Goal: Navigation & Orientation: Find specific page/section

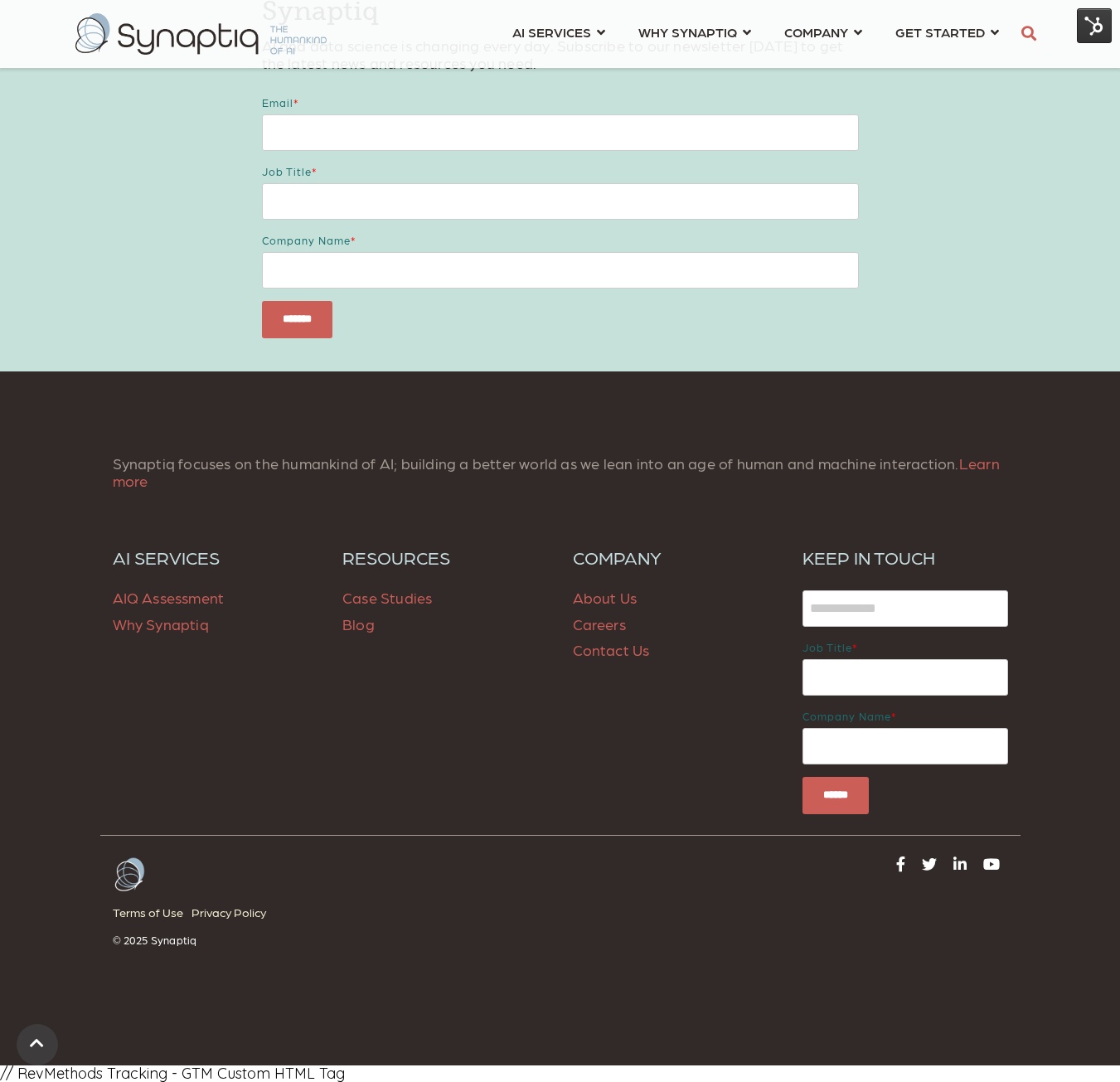
scroll to position [2135, 0]
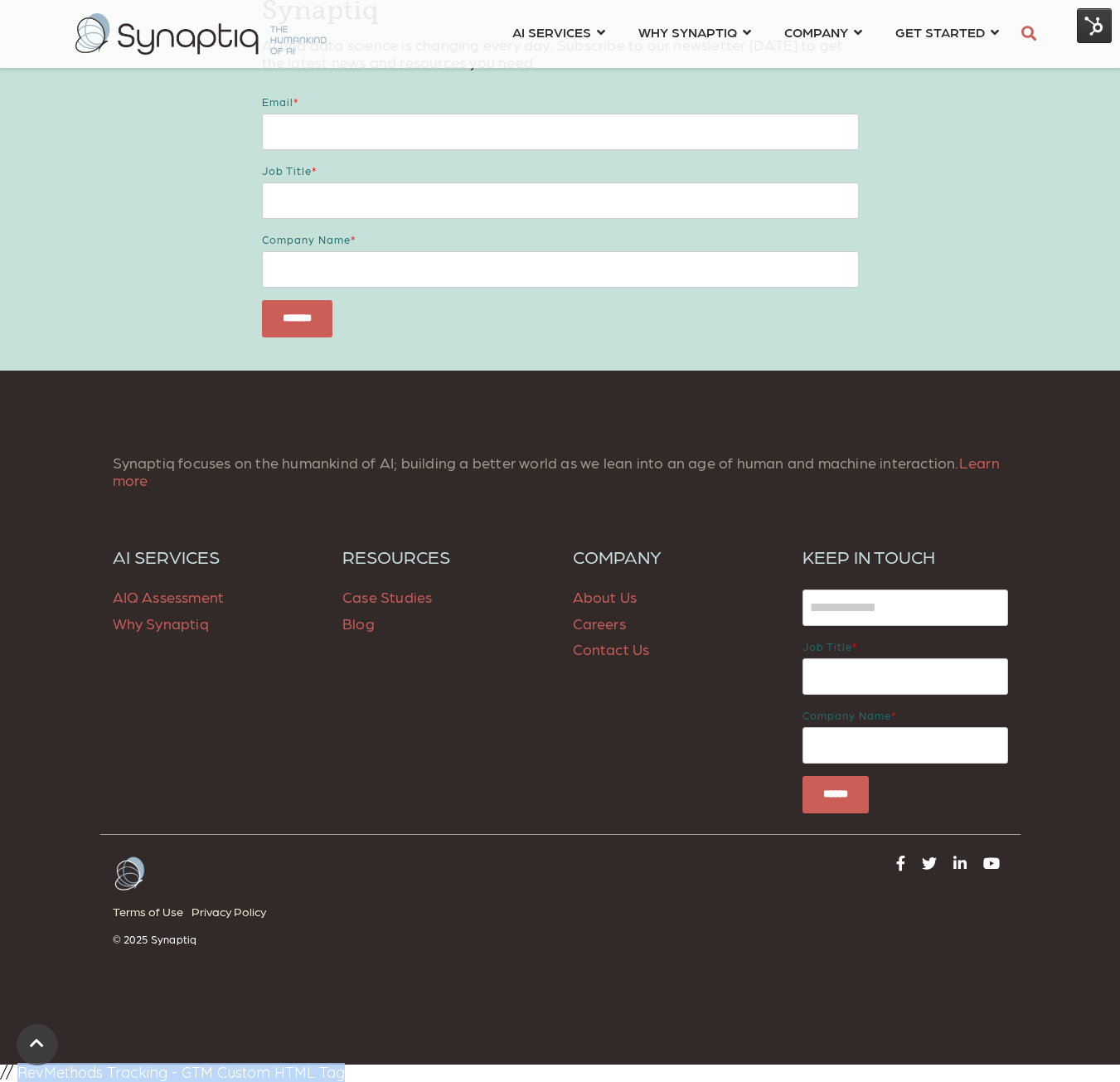
drag, startPoint x: 359, startPoint y: 1073, endPoint x: 20, endPoint y: 1074, distance: 339.0
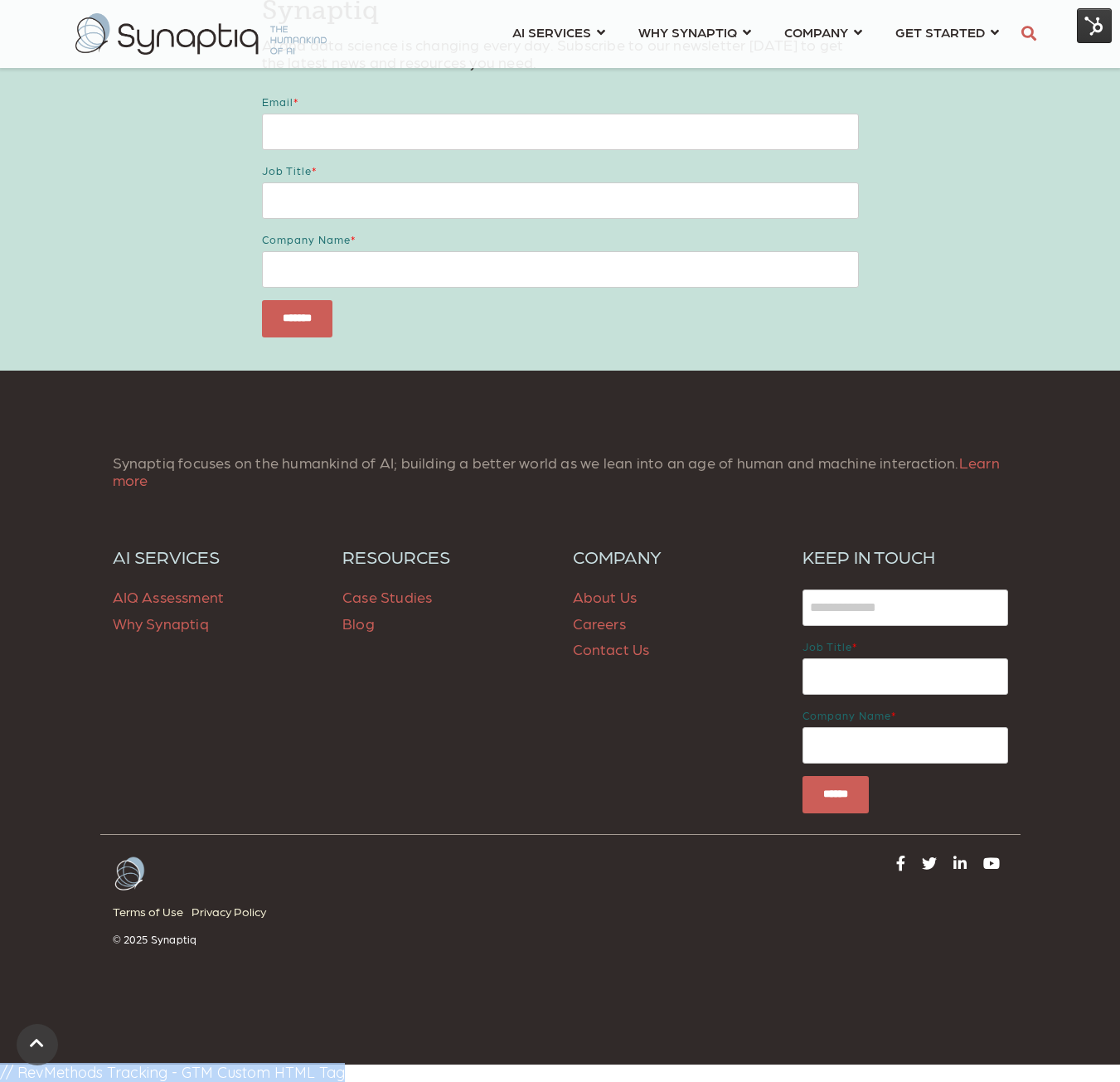
copy body "// RevMethods Tracking - GTM Custom HTML Tag"
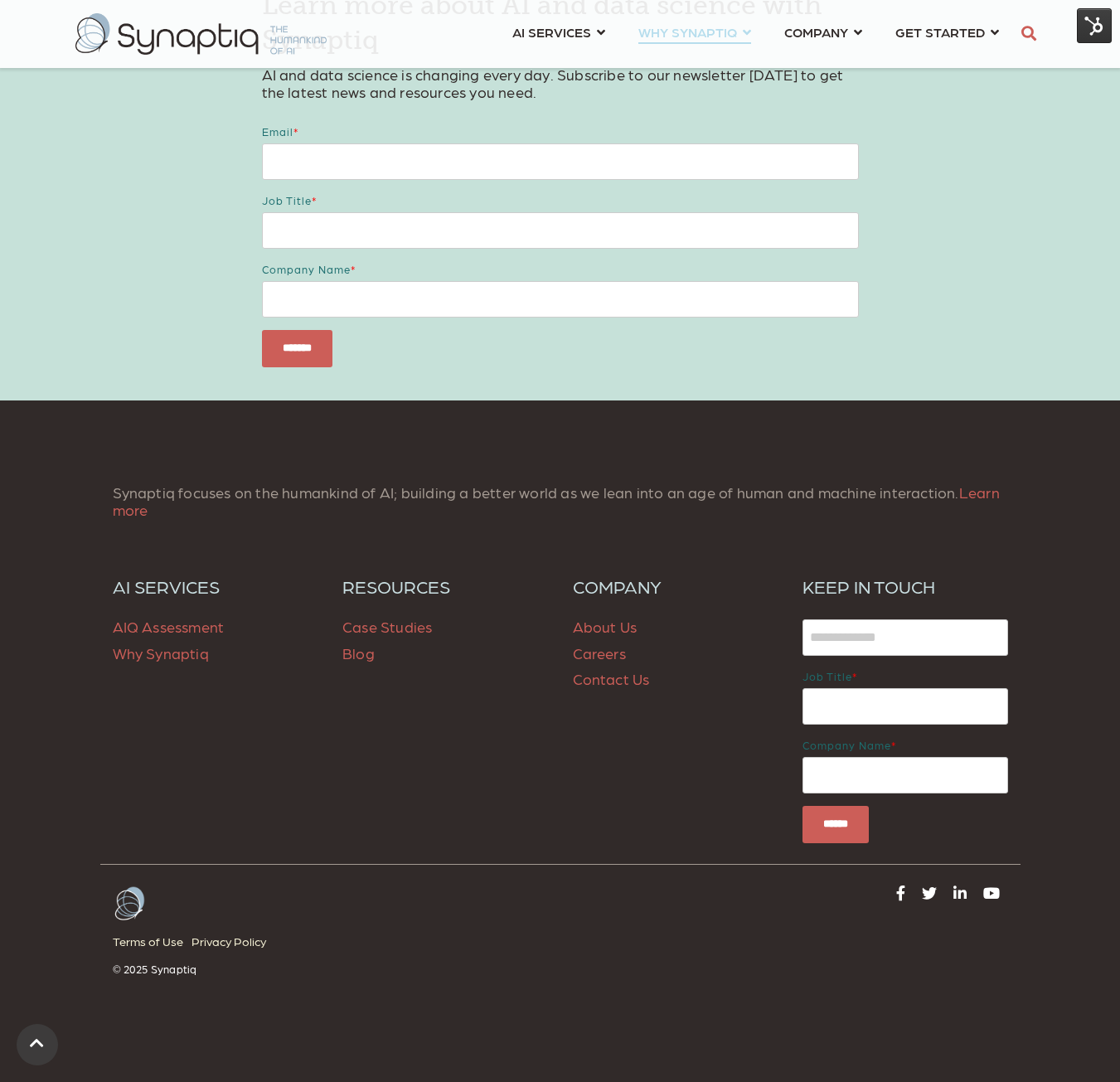
scroll to position [2052, 0]
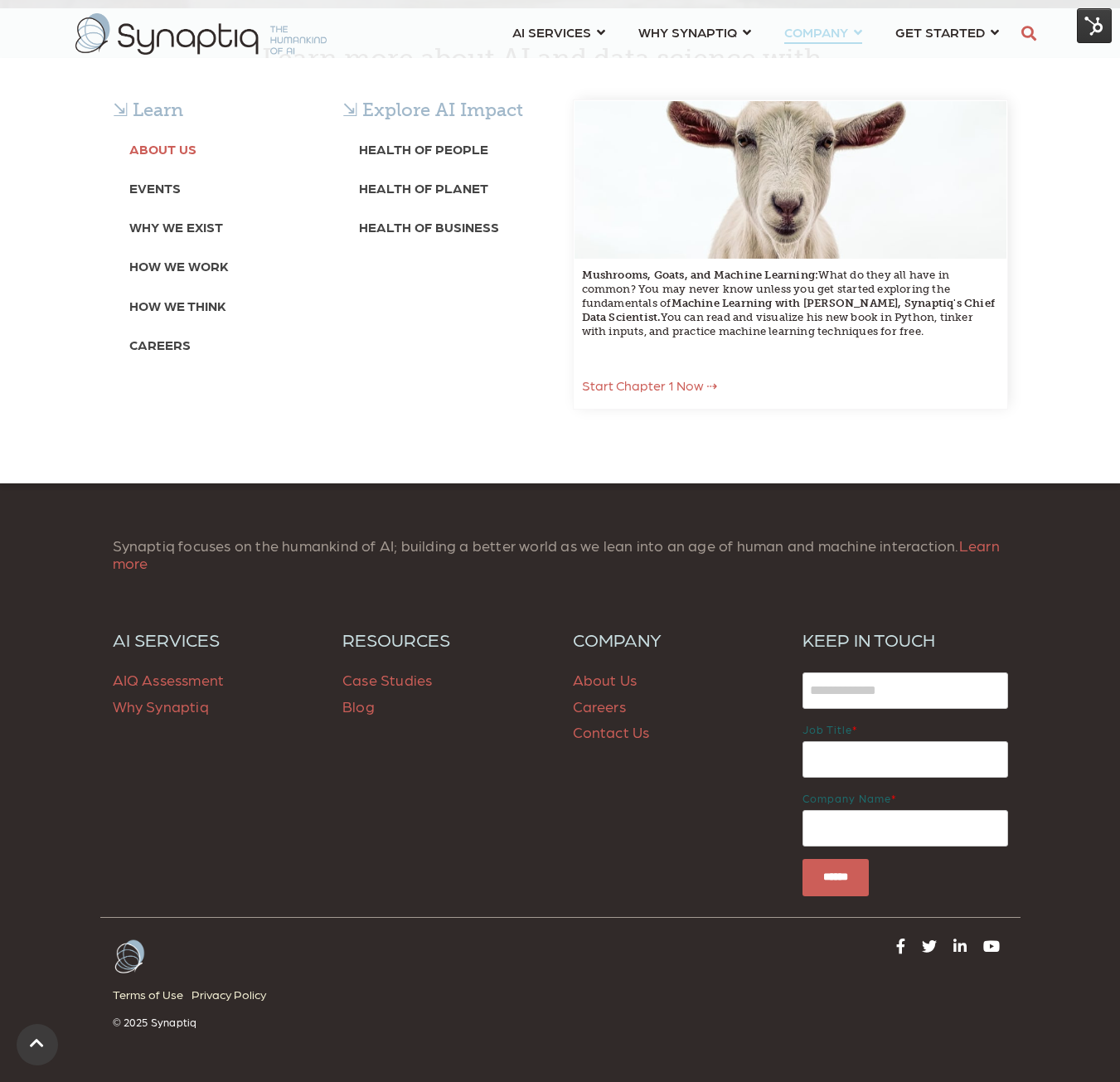
click at [143, 145] on b "About Us" at bounding box center [162, 149] width 67 height 15
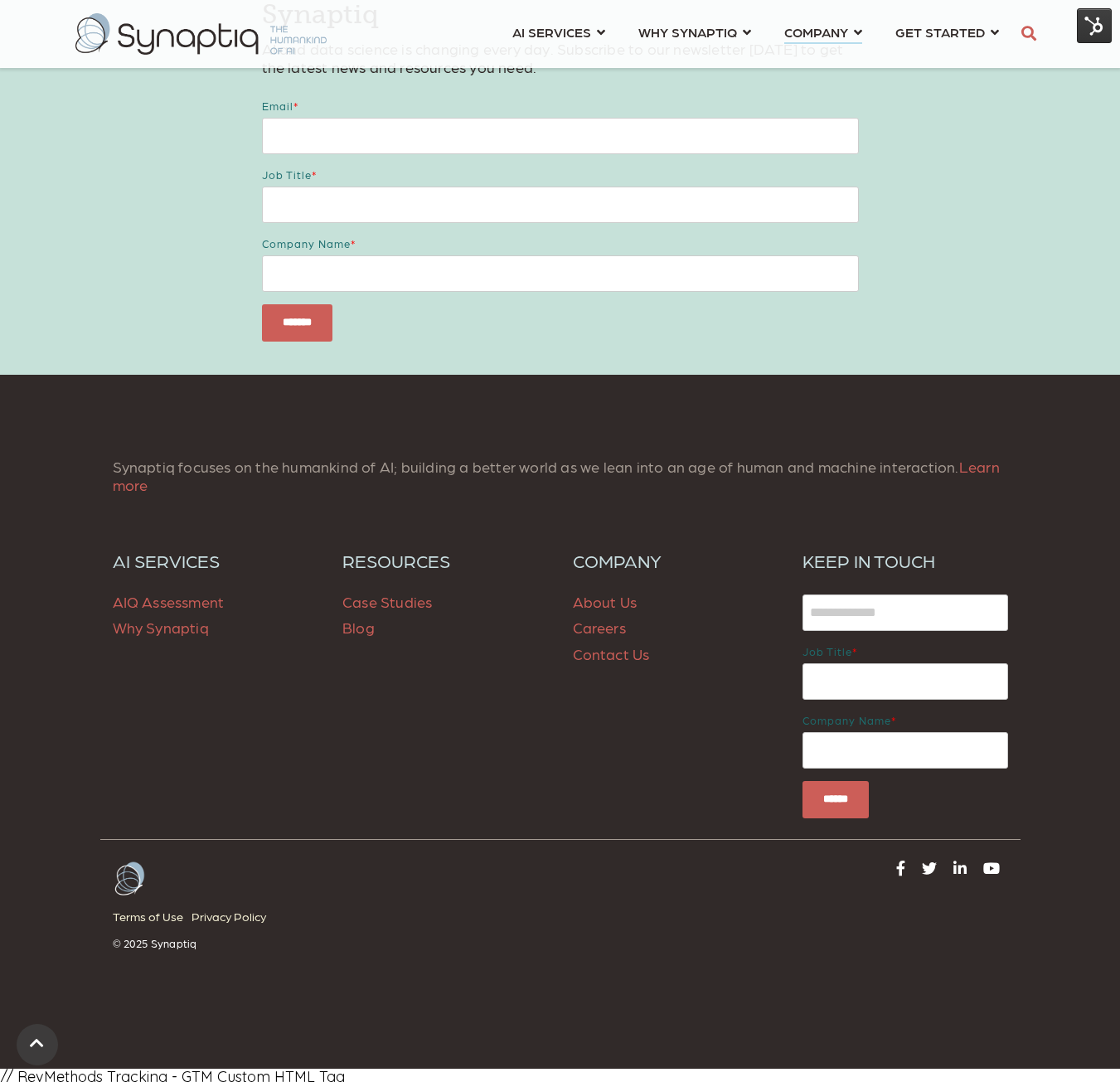
scroll to position [3947, 0]
